Goal: Task Accomplishment & Management: Complete application form

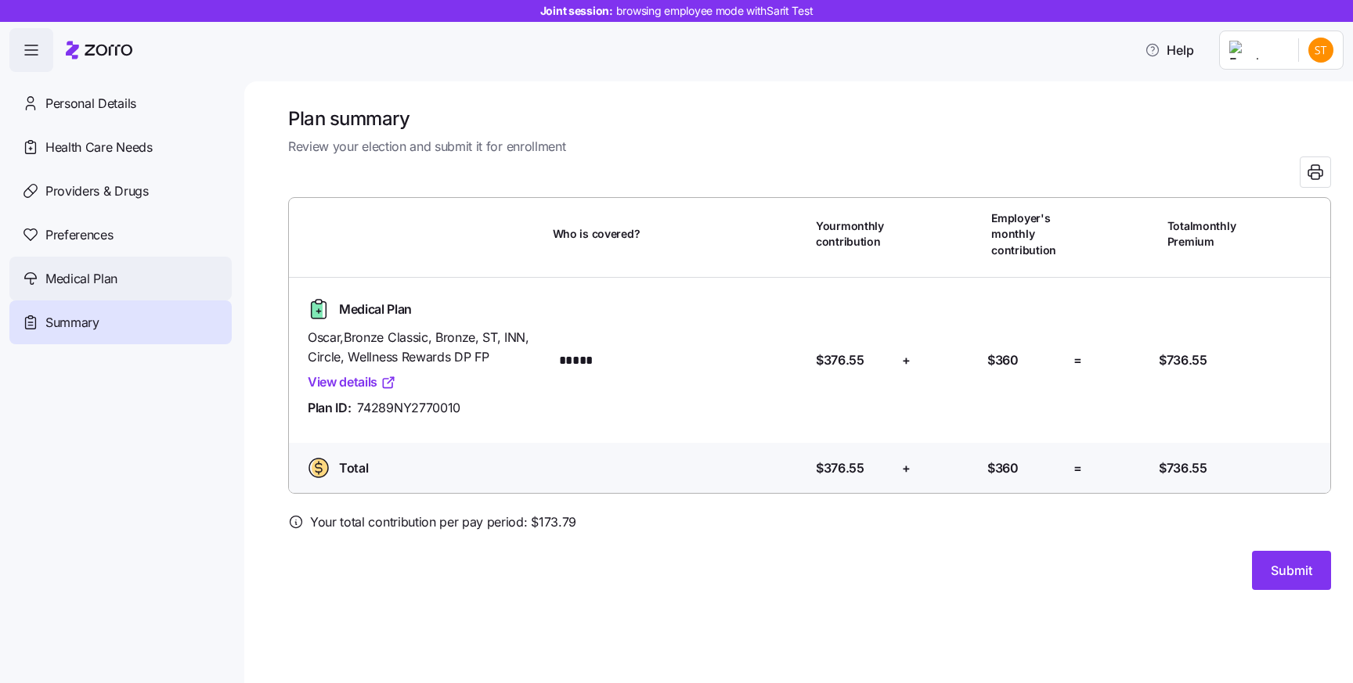
click at [110, 272] on span "Medical Plan" at bounding box center [81, 279] width 72 height 20
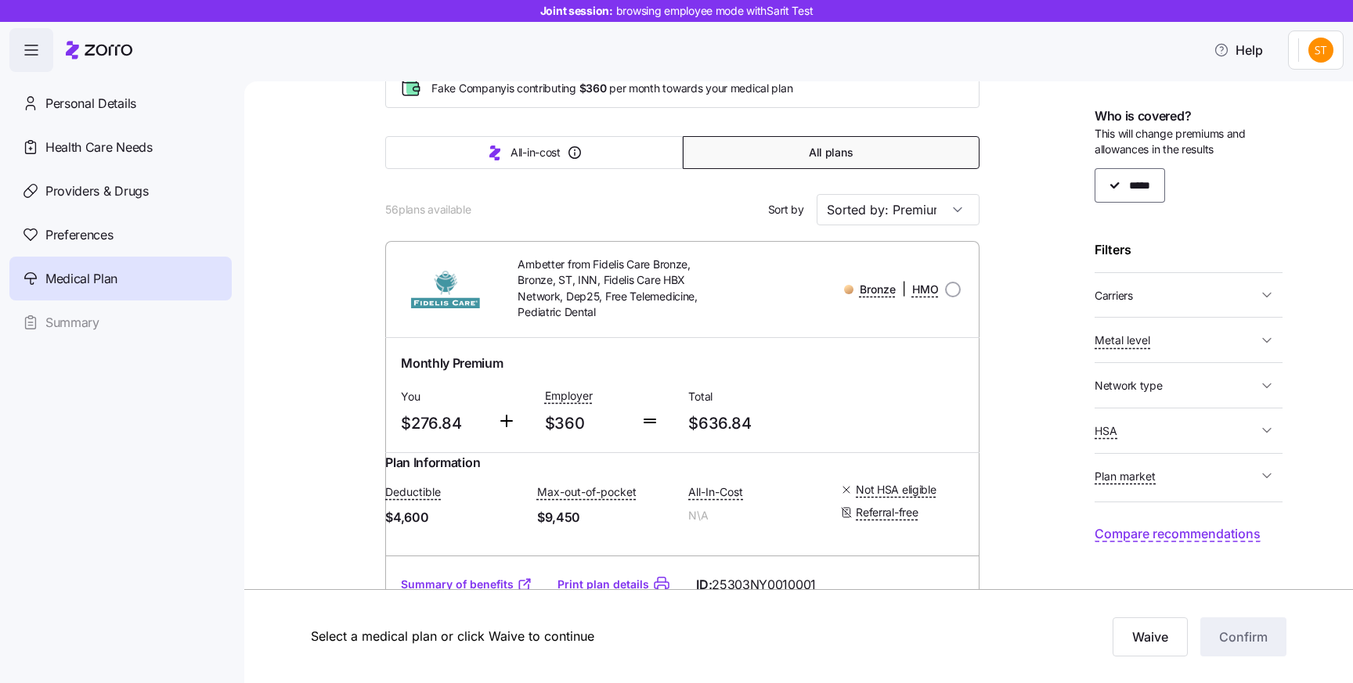
scroll to position [99, 0]
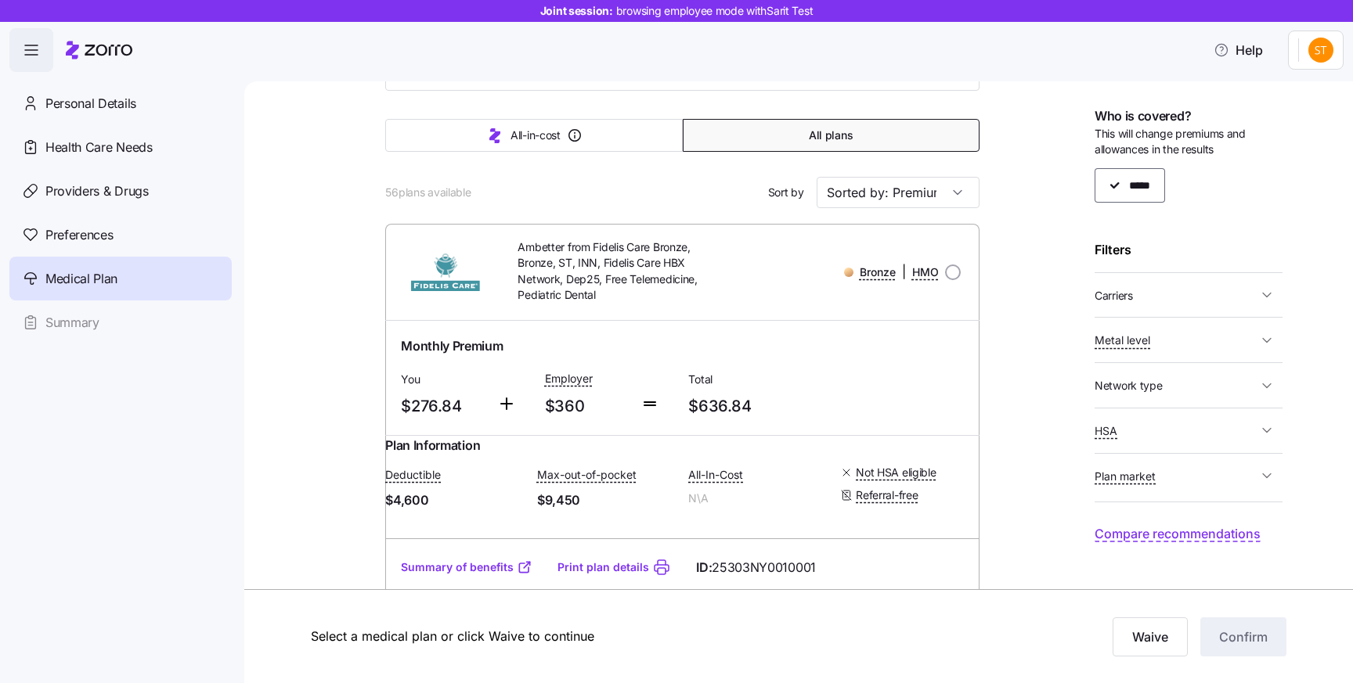
click at [548, 263] on span "Ambetter from Fidelis Care Bronze, Bronze, ST, INN, Fidelis Care HBX Network, D…" at bounding box center [621, 271] width 206 height 63
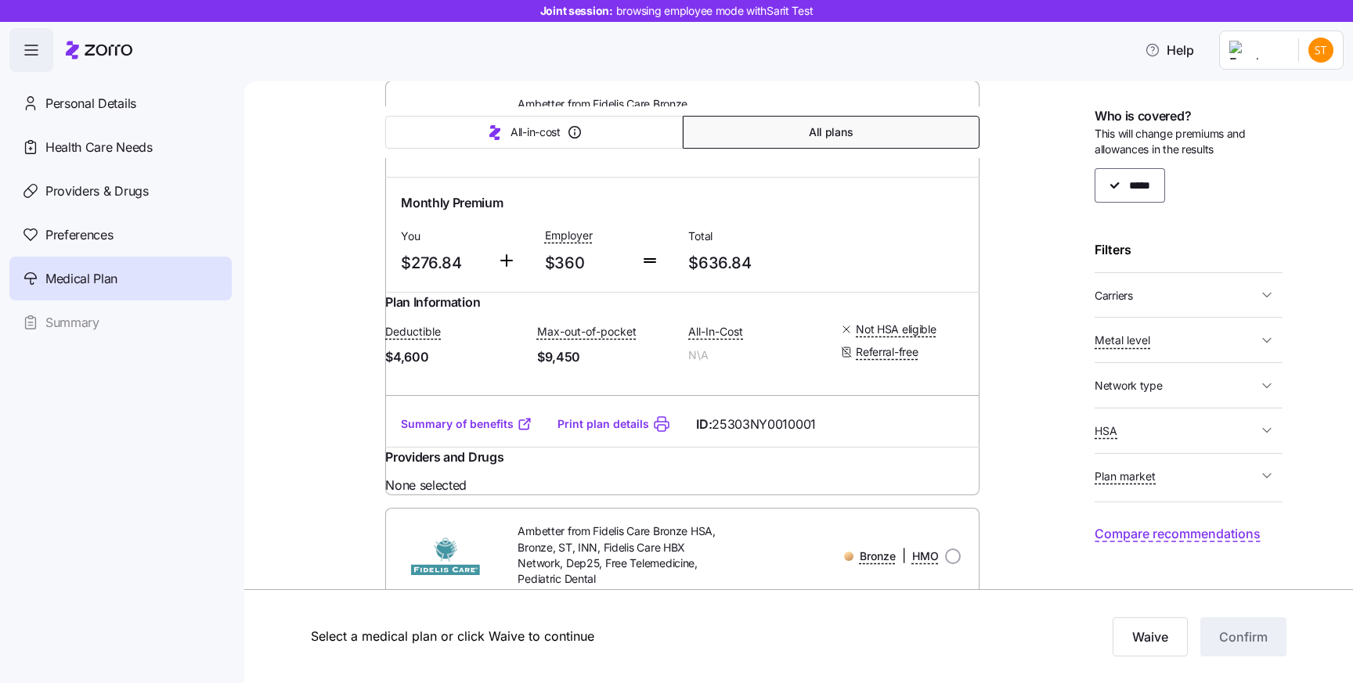
scroll to position [258, 0]
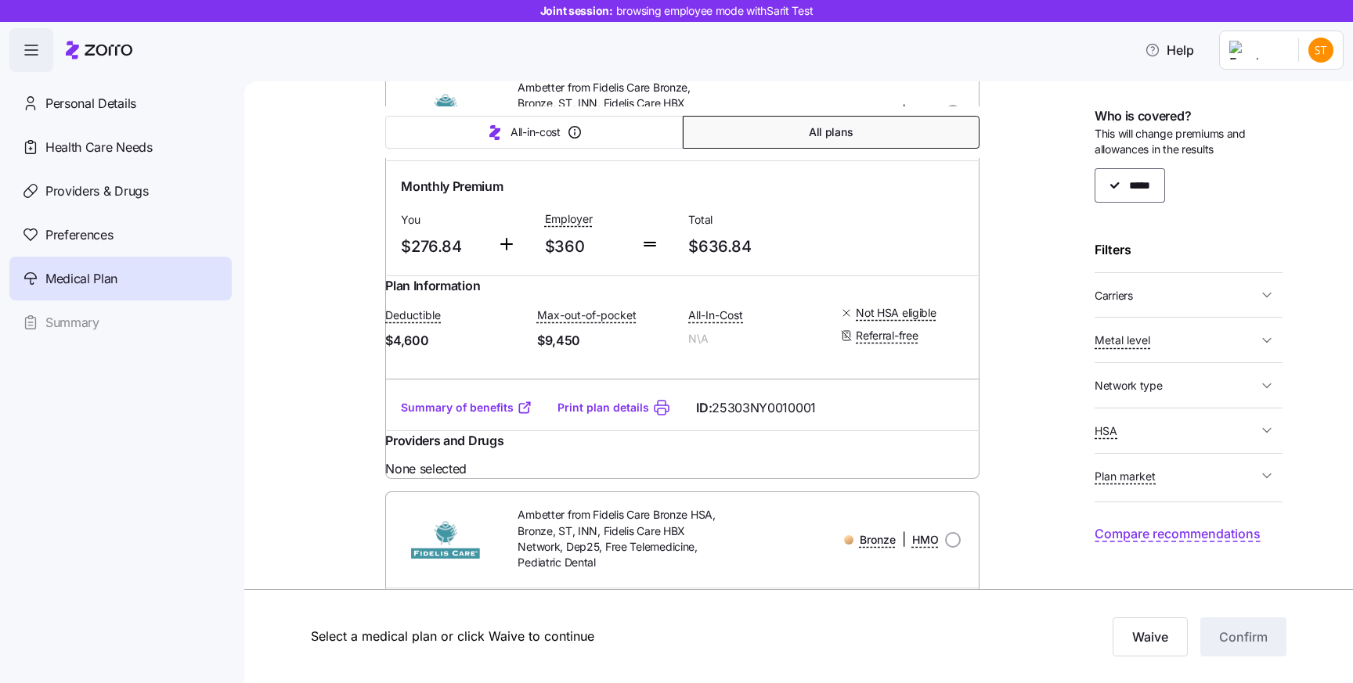
click at [611, 416] on link "Print plan details" at bounding box center [603, 408] width 92 height 16
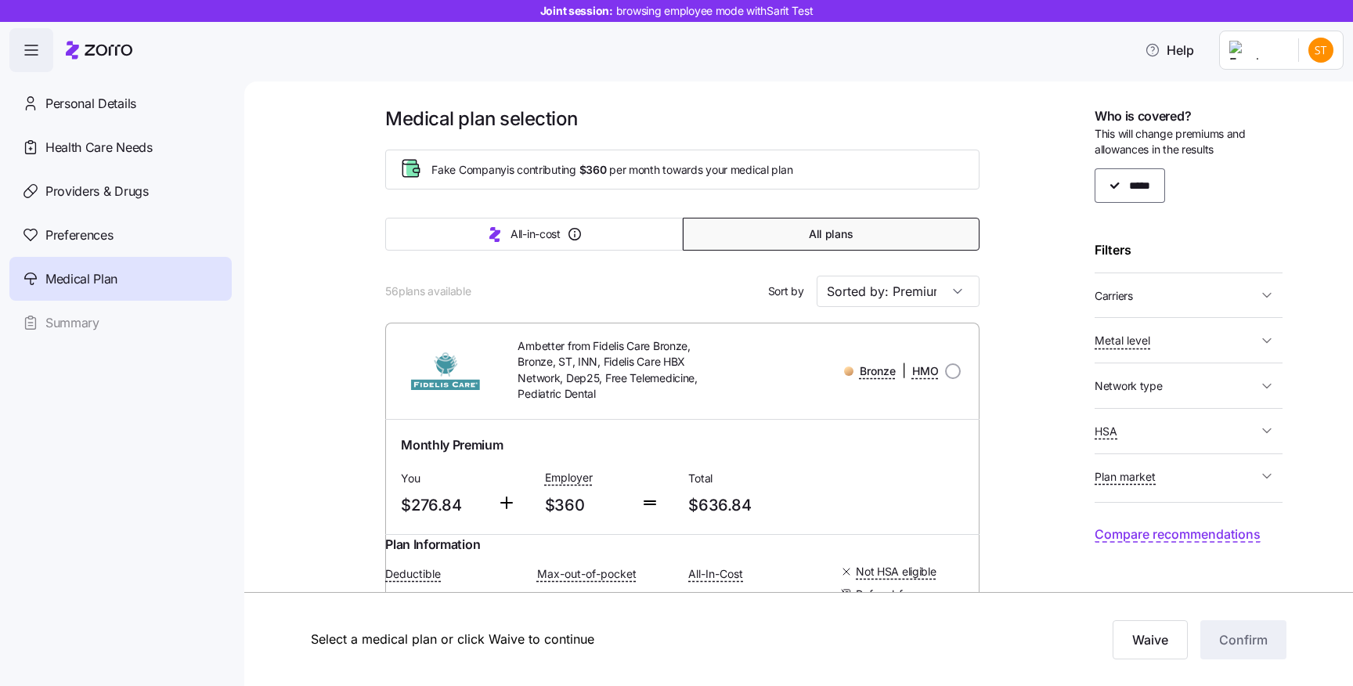
click at [453, 215] on div "All-in-cost All plans" at bounding box center [681, 234] width 593 height 52
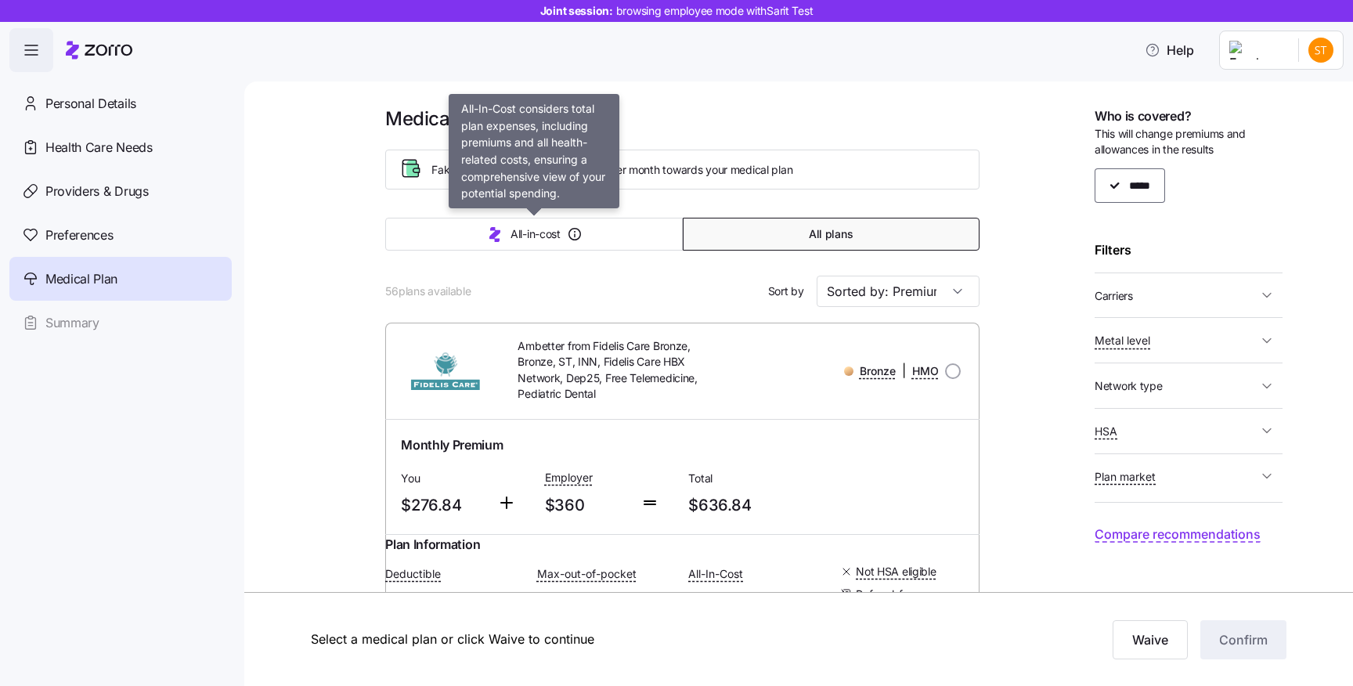
click at [480, 234] on button "All-in-cost" at bounding box center [533, 234] width 297 height 33
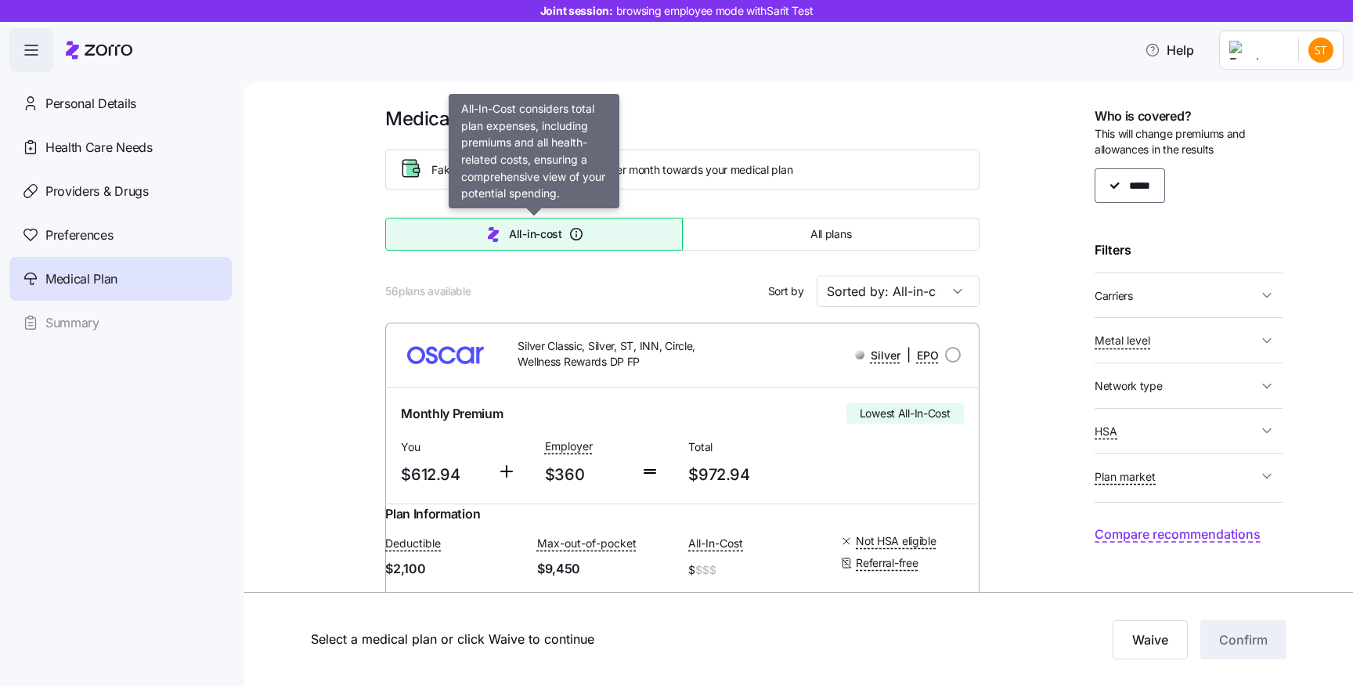
type input "Sorted by: All-in-cost"
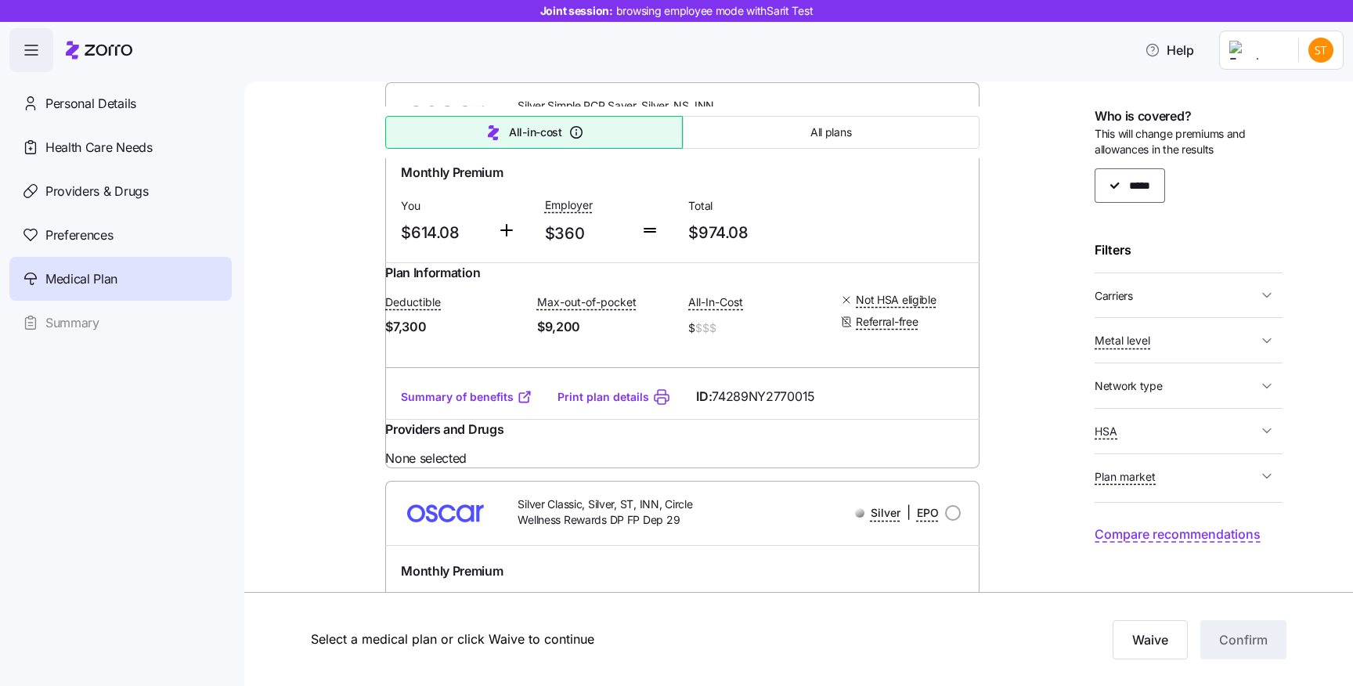
scroll to position [774, 0]
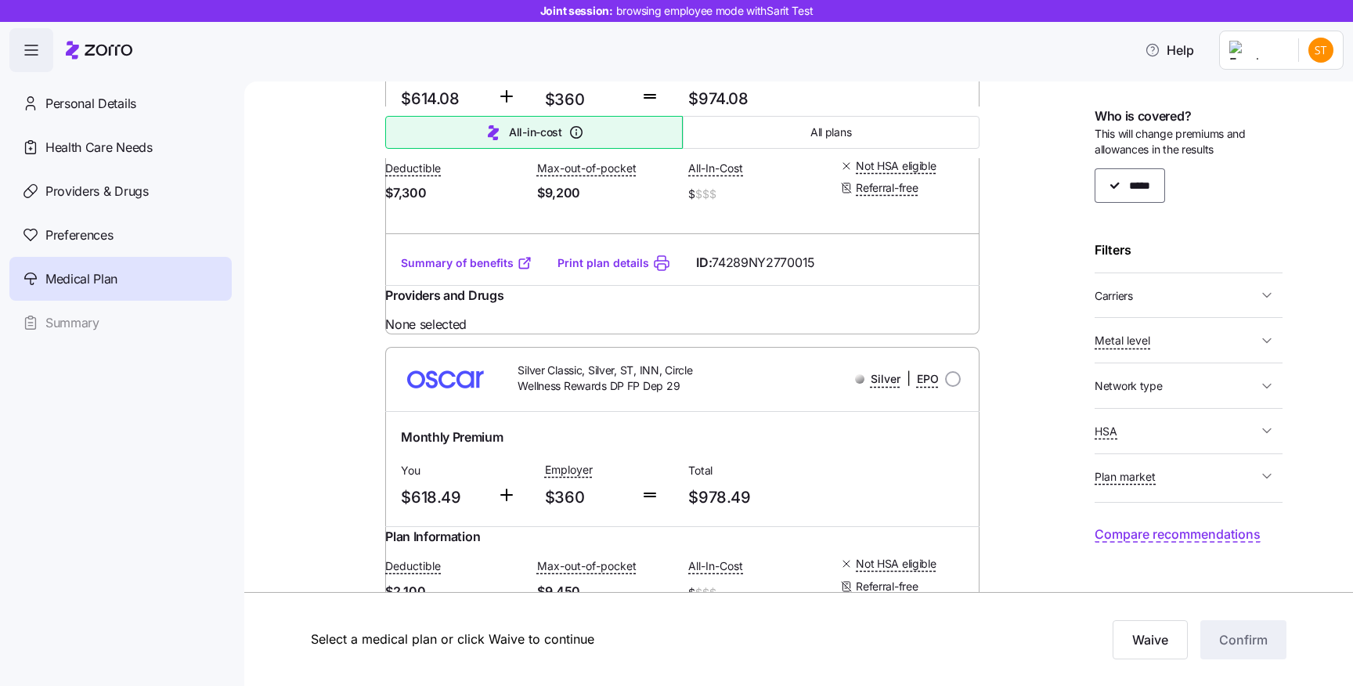
drag, startPoint x: 1243, startPoint y: 337, endPoint x: 1204, endPoint y: 363, distance: 47.3
click at [1243, 337] on span "Metal level" at bounding box center [1176, 340] width 163 height 20
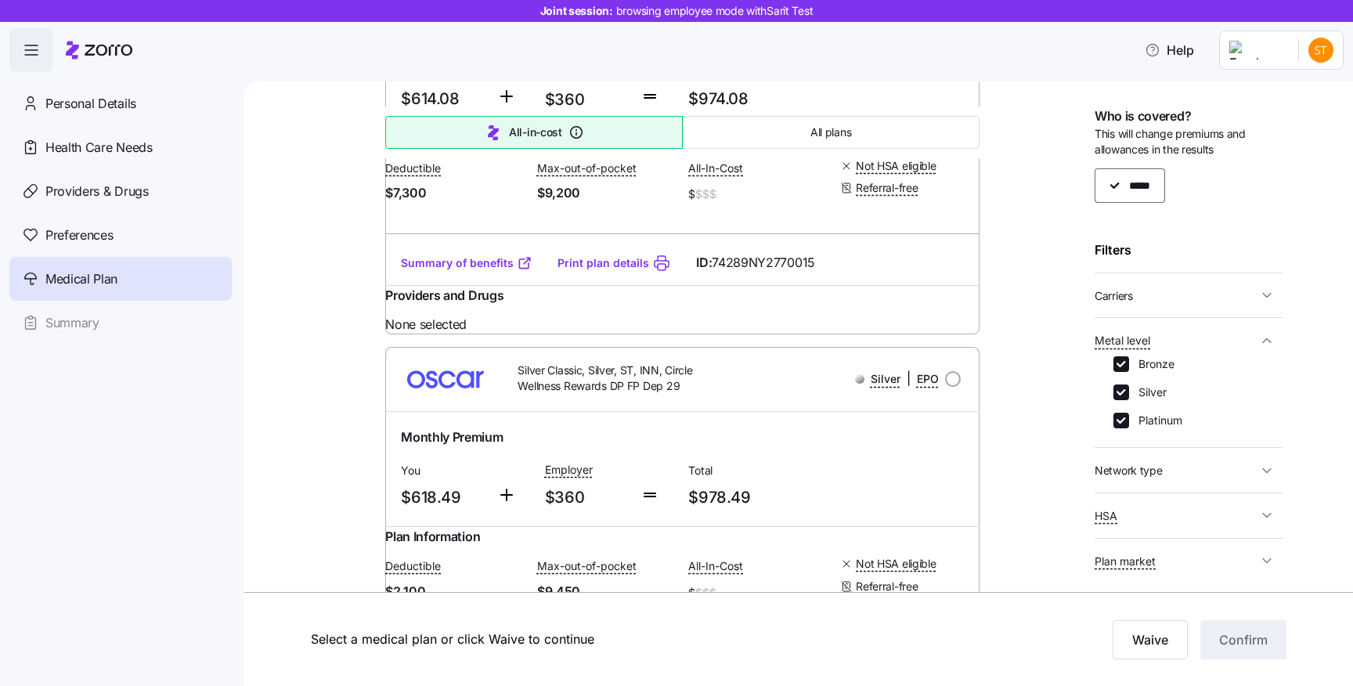
click at [1123, 379] on div "Bronze Silver Platinum" at bounding box center [1188, 392] width 150 height 72
click at [1117, 388] on input "Silver" at bounding box center [1121, 392] width 16 height 16
checkbox input "false"
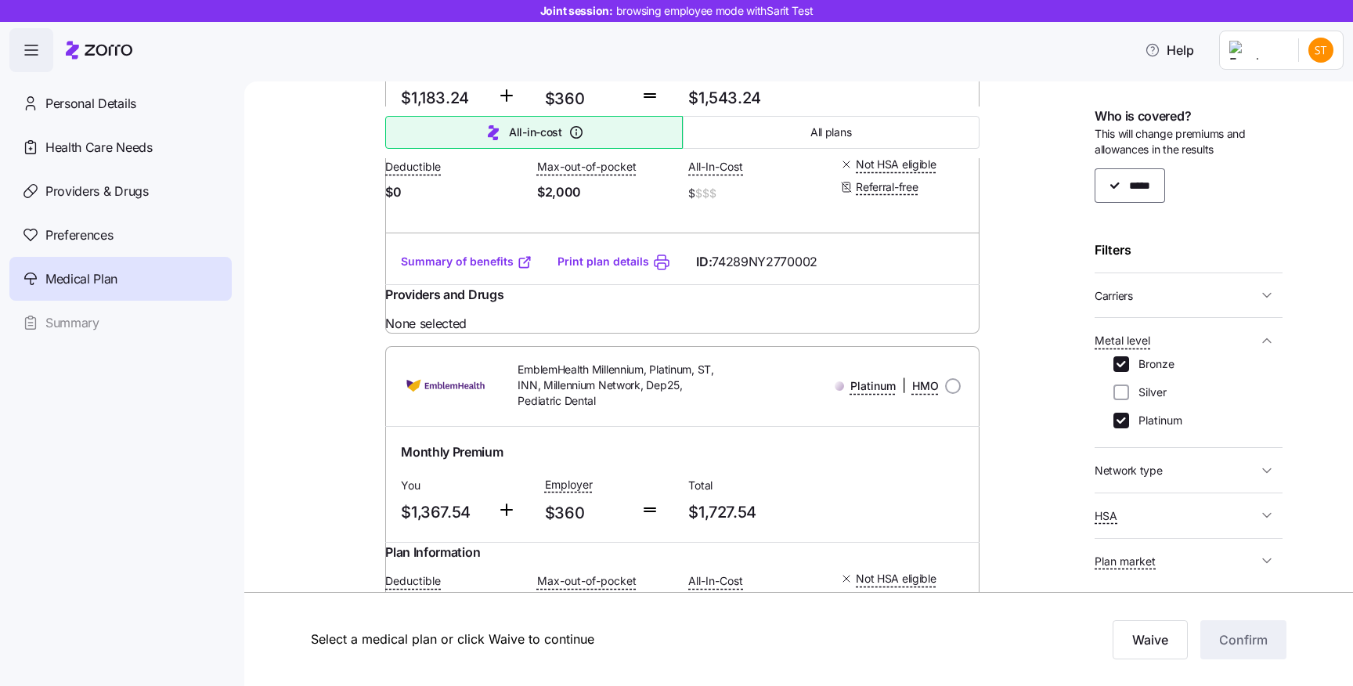
click at [1123, 366] on input "Bronze" at bounding box center [1121, 364] width 16 height 16
checkbox input "false"
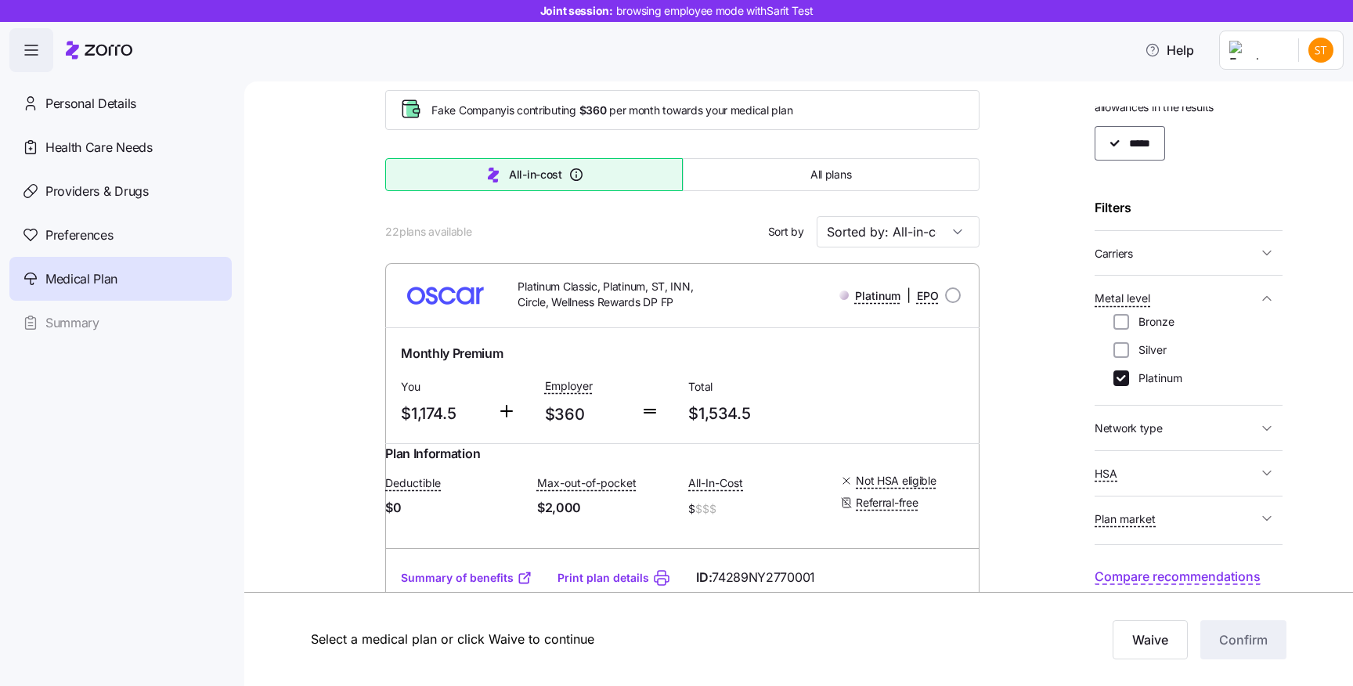
scroll to position [0, 0]
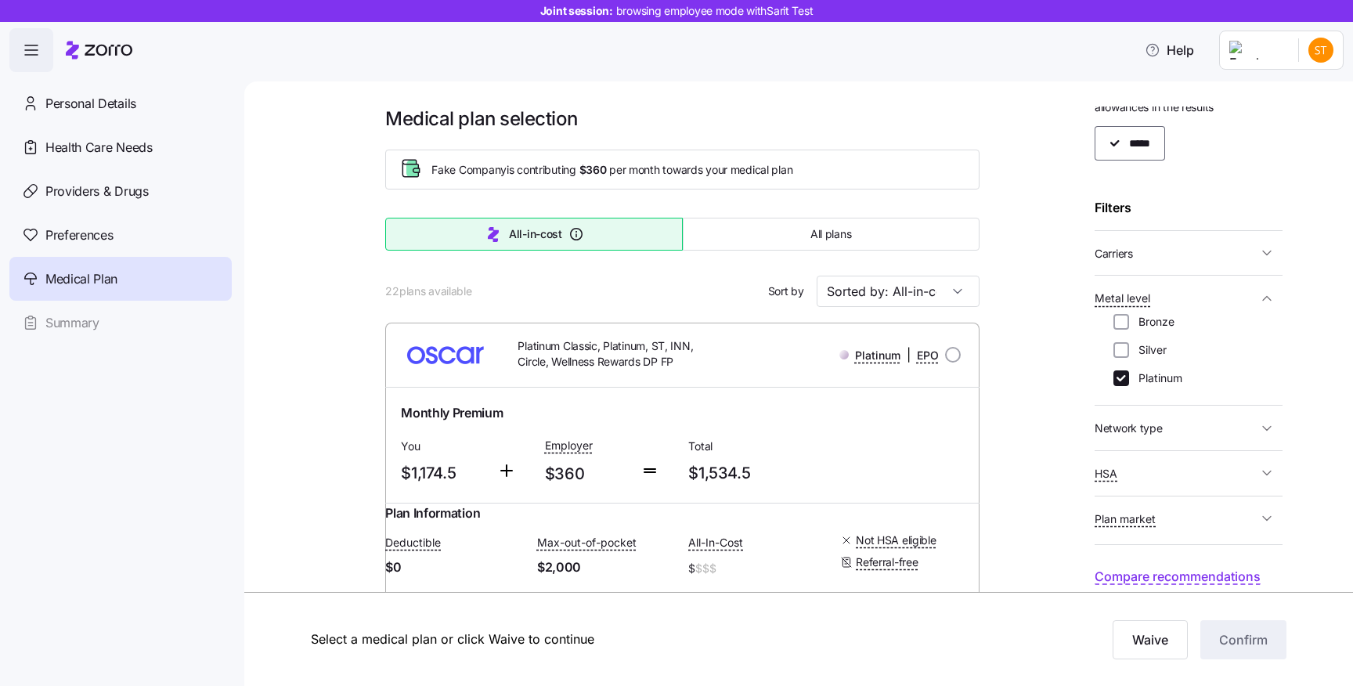
click at [76, 92] on div "Personal Details" at bounding box center [120, 103] width 222 height 44
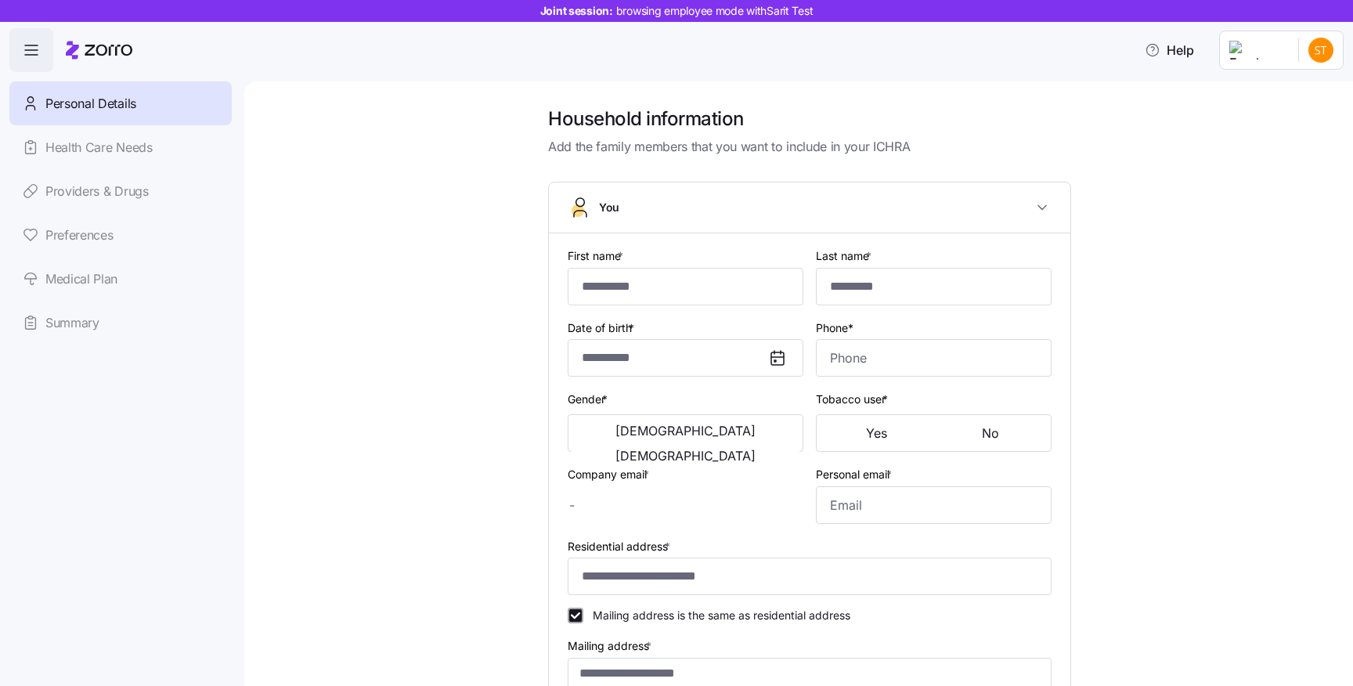
type input "*****"
type input "****"
type input "sarit.b+test@myzorro.co"
type input "sdsad@gmail.com"
type input "**********"
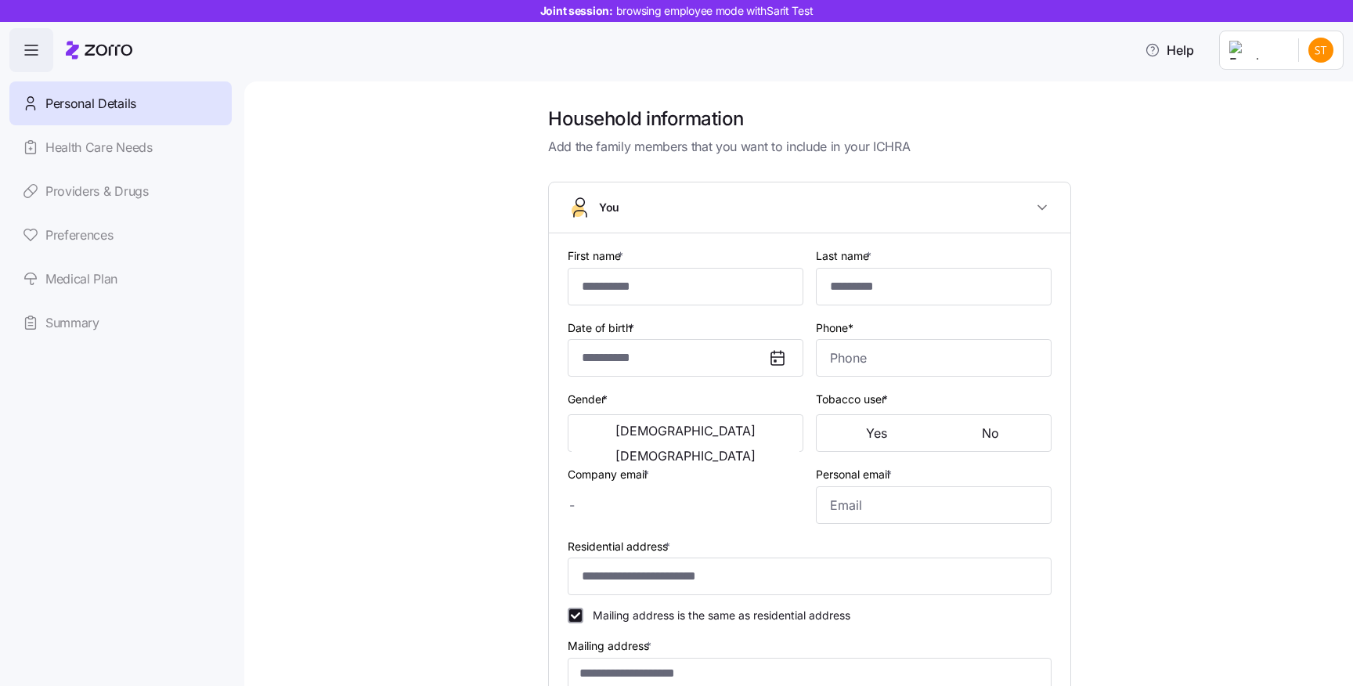
checkbox input "true"
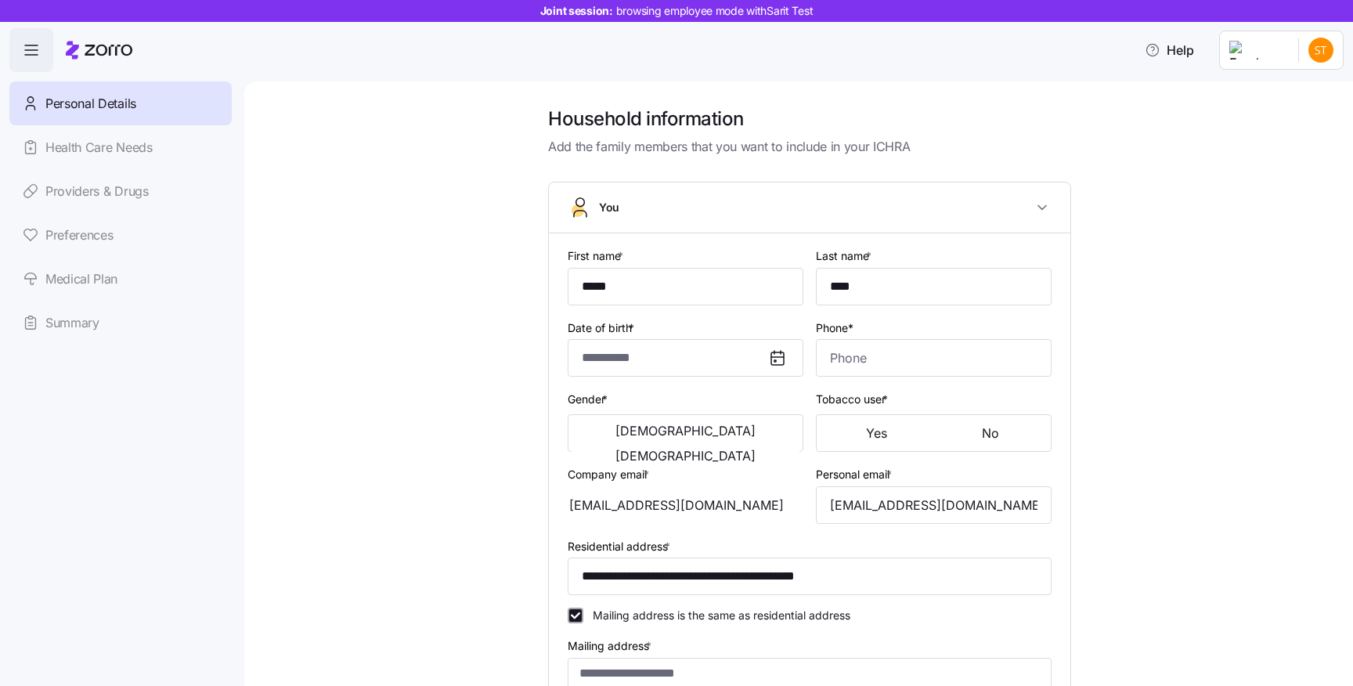
type input "**********"
type input "(235) 789-7551"
type input "US citizen"
type input "Married"
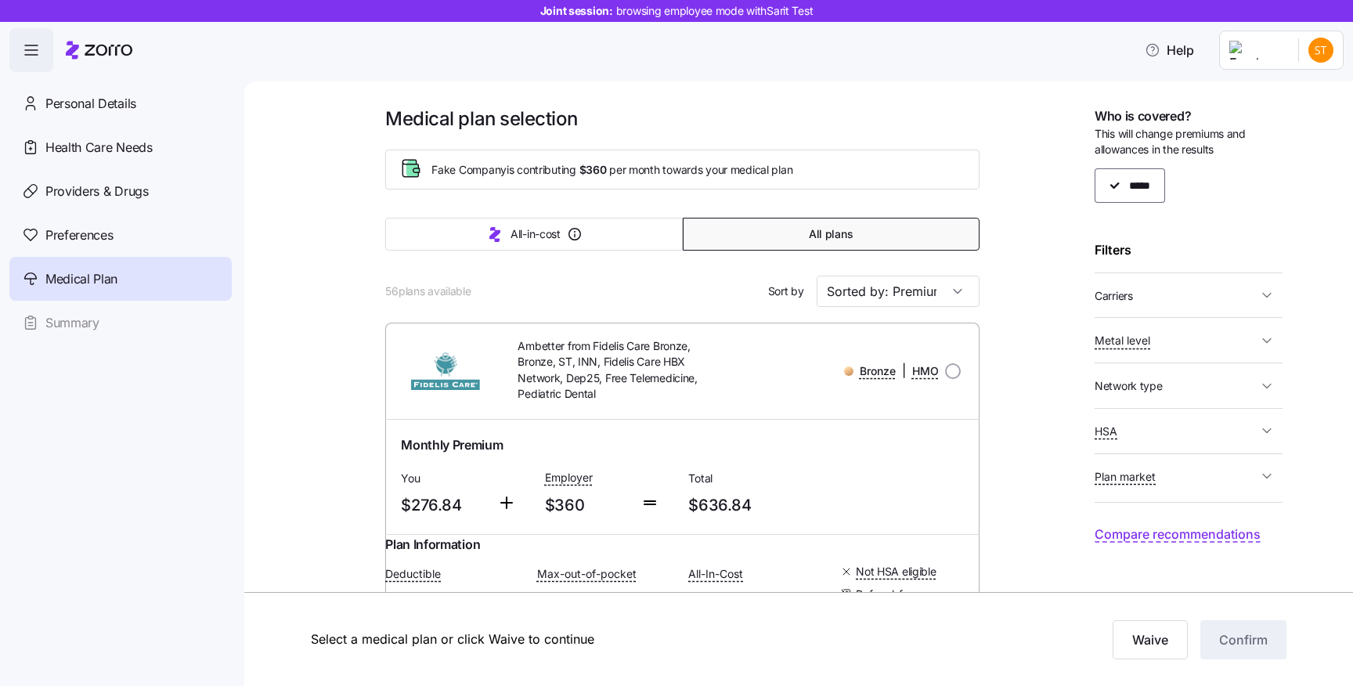
click at [1186, 350] on button "Metal level" at bounding box center [1189, 340] width 188 height 32
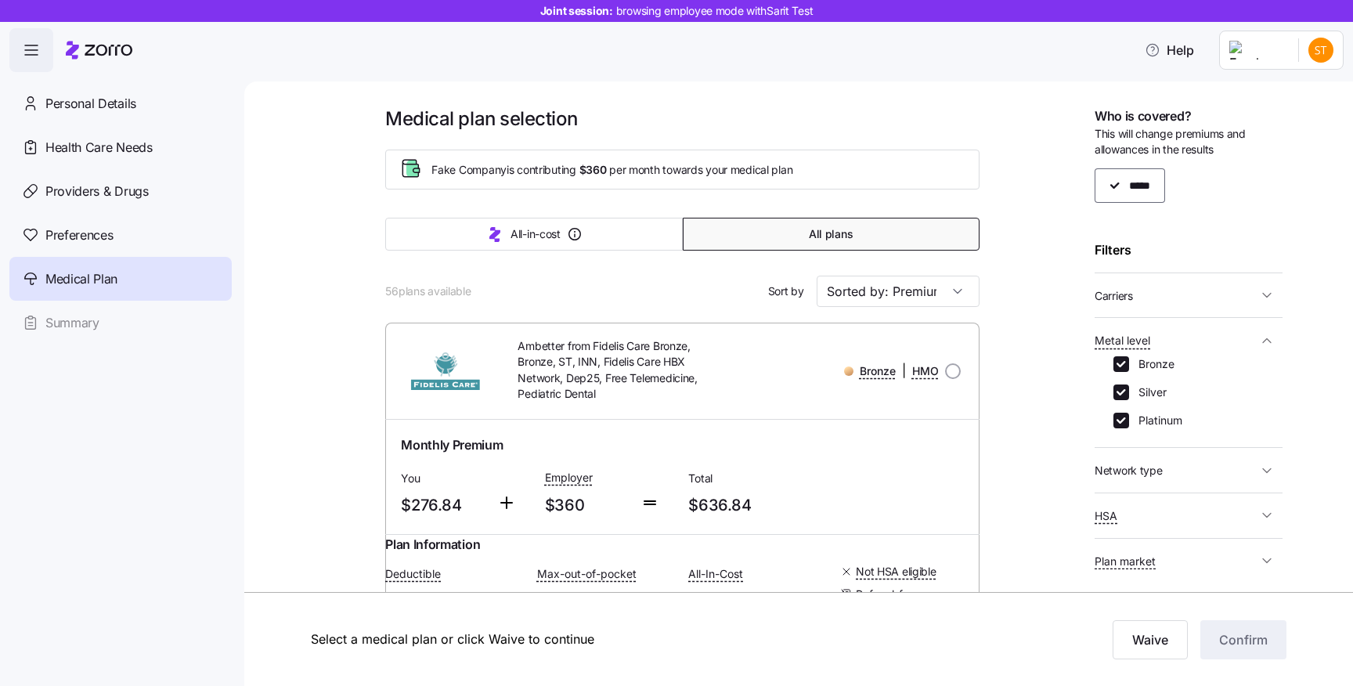
click at [1212, 350] on button "Metal level" at bounding box center [1189, 340] width 188 height 32
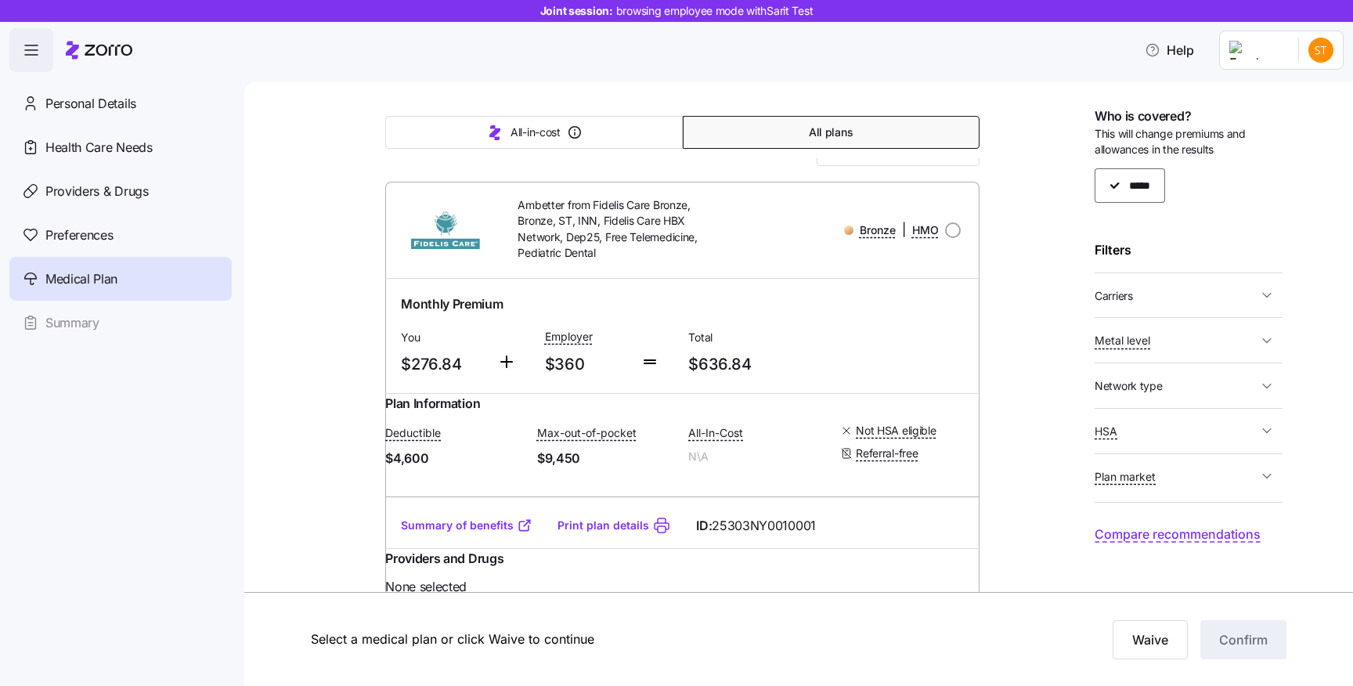
scroll to position [135, 0]
